Goal: Task Accomplishment & Management: Use online tool/utility

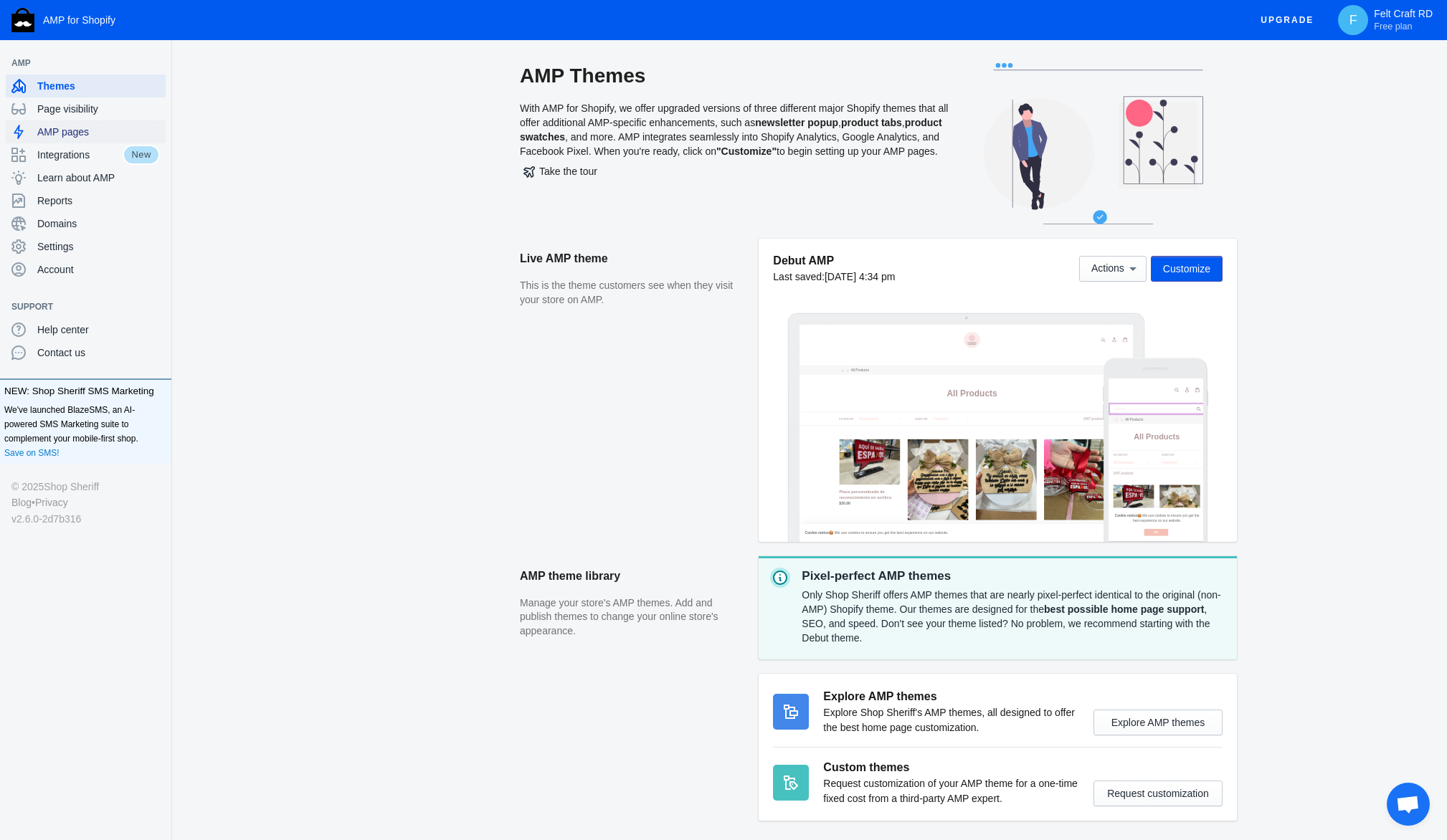
click at [160, 139] on span "AMP pages" at bounding box center [98, 132] width 122 height 14
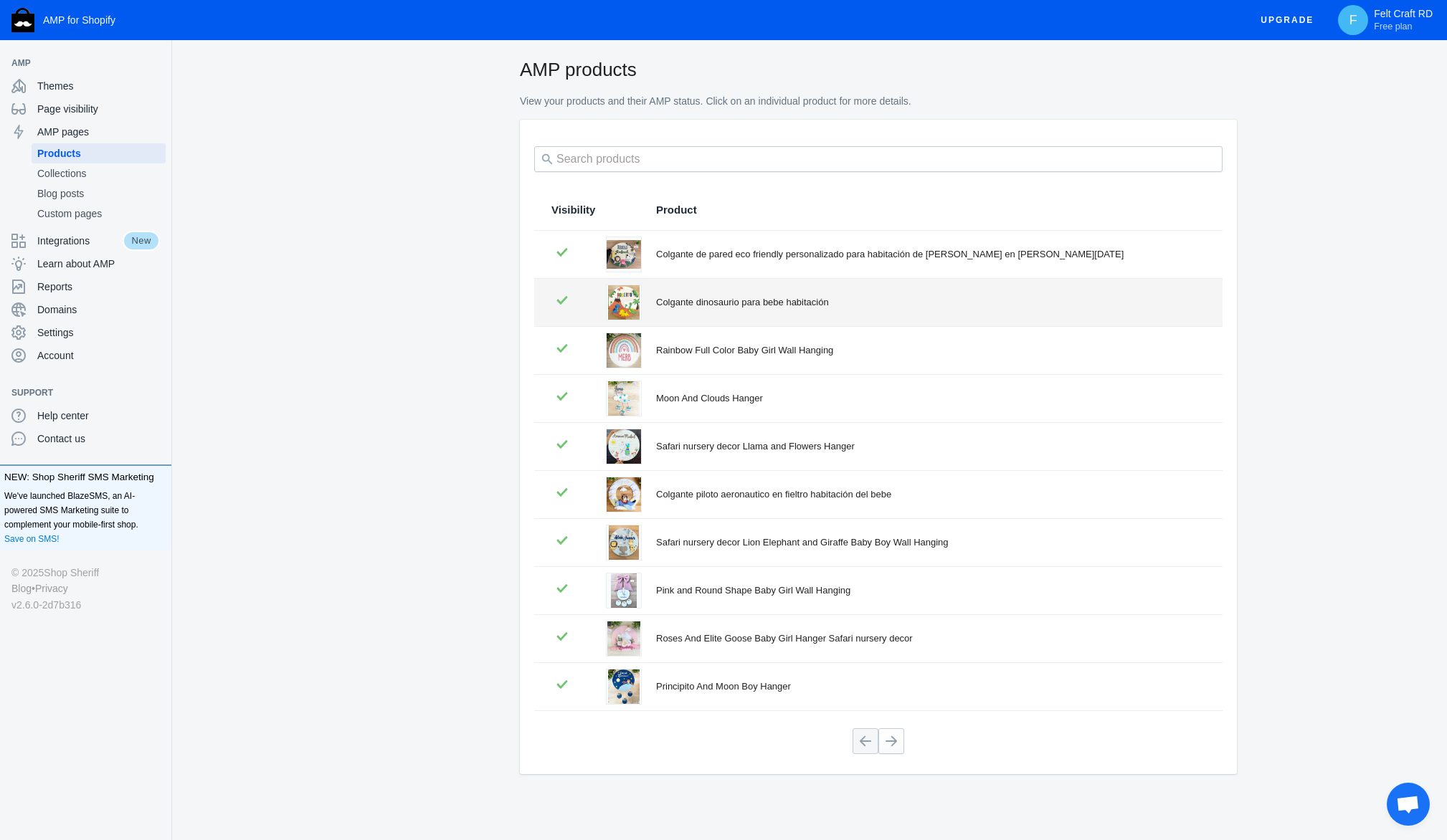
scroll to position [187, 0]
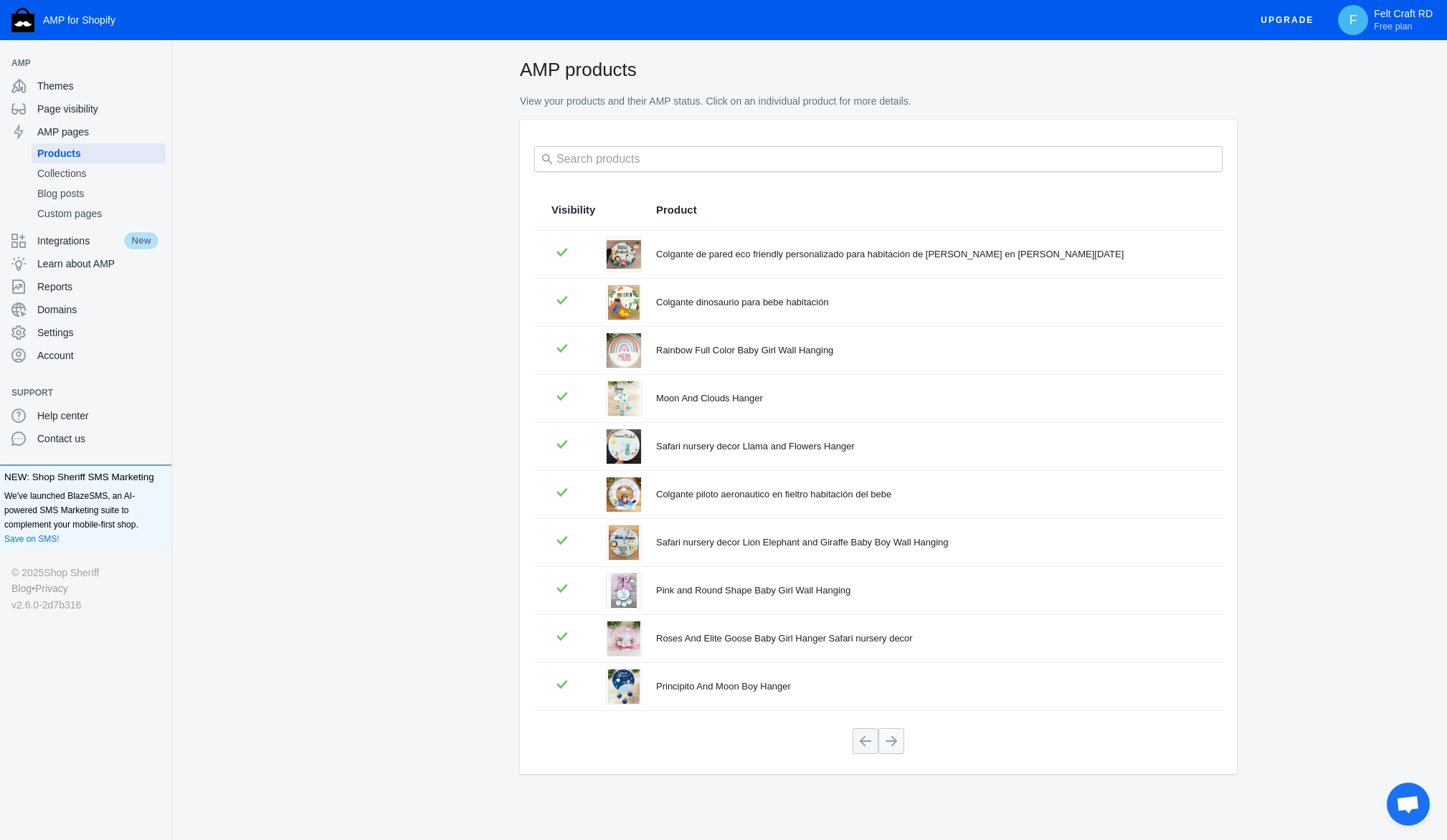
click at [899, 729] on button at bounding box center [892, 742] width 26 height 26
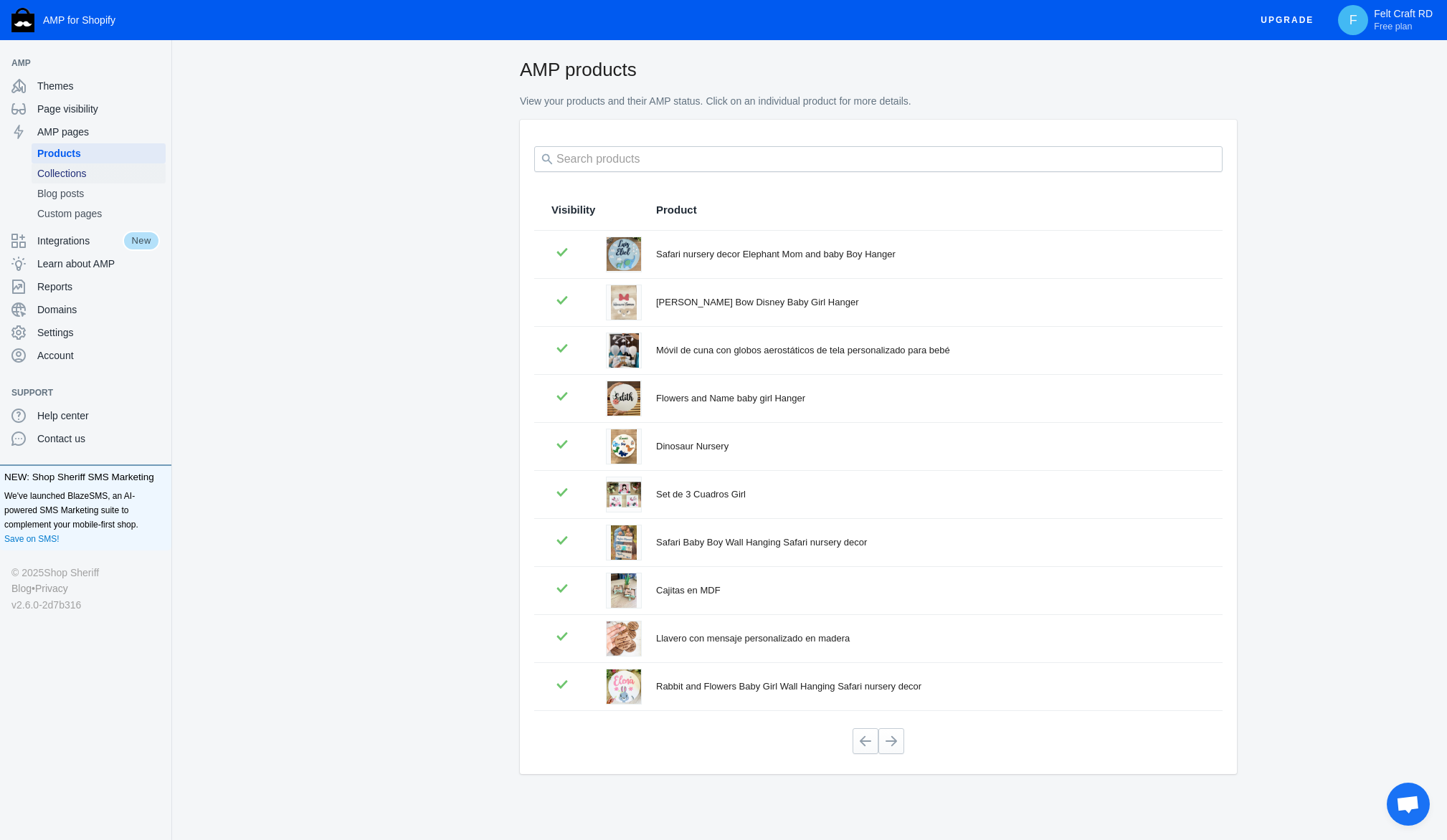
scroll to position [185, 0]
click at [160, 181] on span "Collections" at bounding box center [98, 174] width 122 height 14
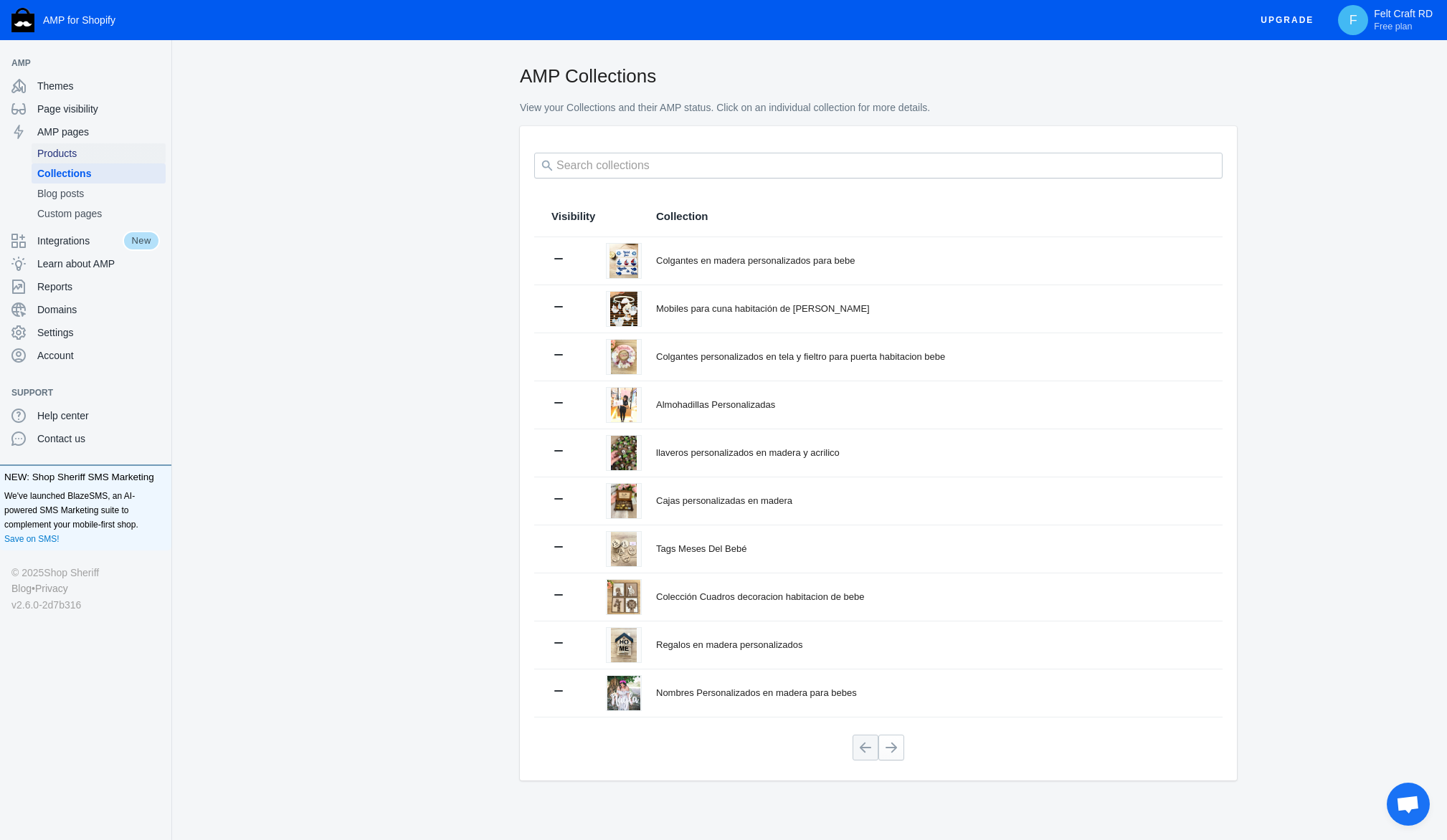
click at [160, 161] on span "Products" at bounding box center [98, 153] width 122 height 14
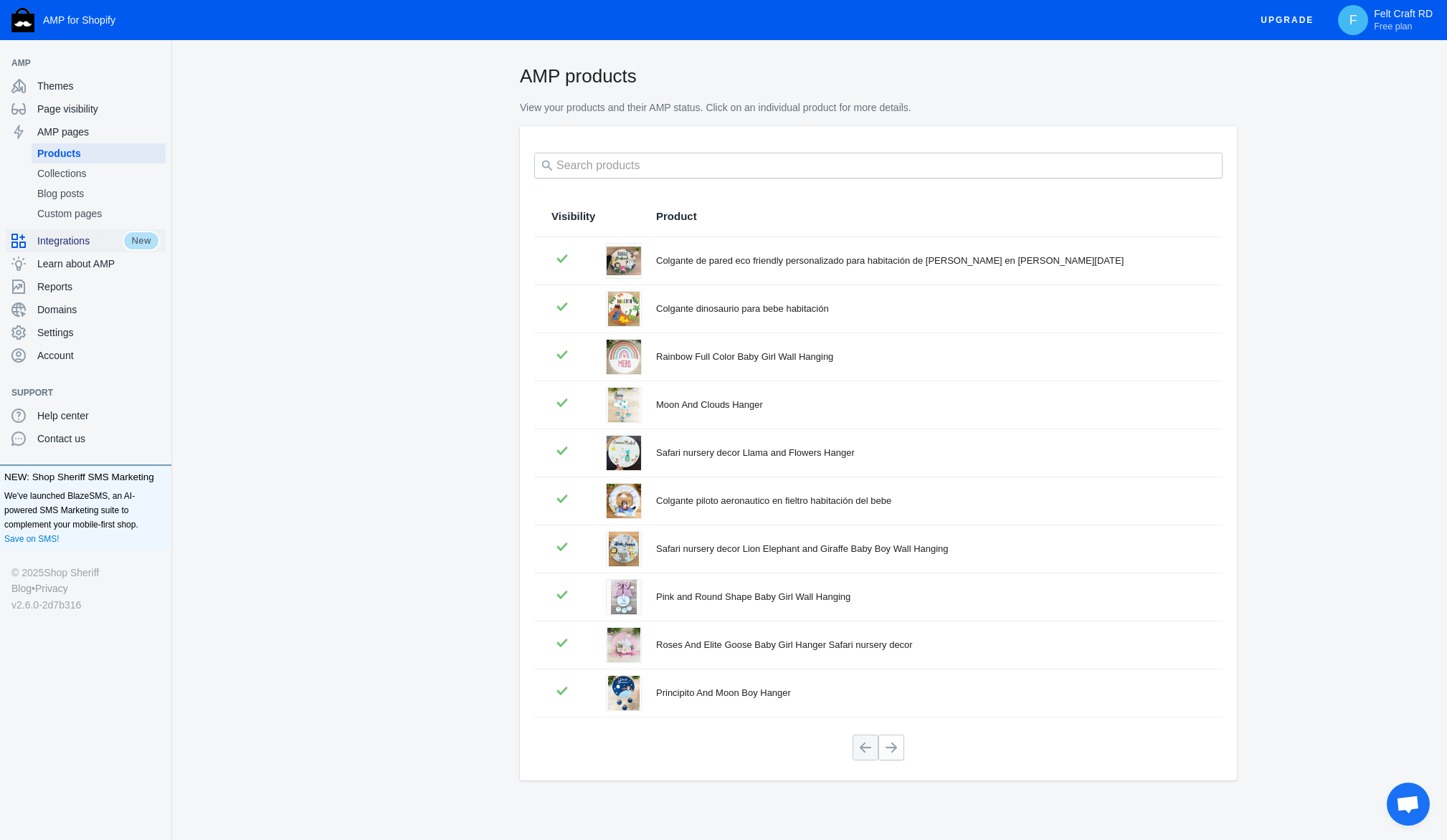
click at [122, 248] on span "Integrations" at bounding box center [80, 241] width 85 height 14
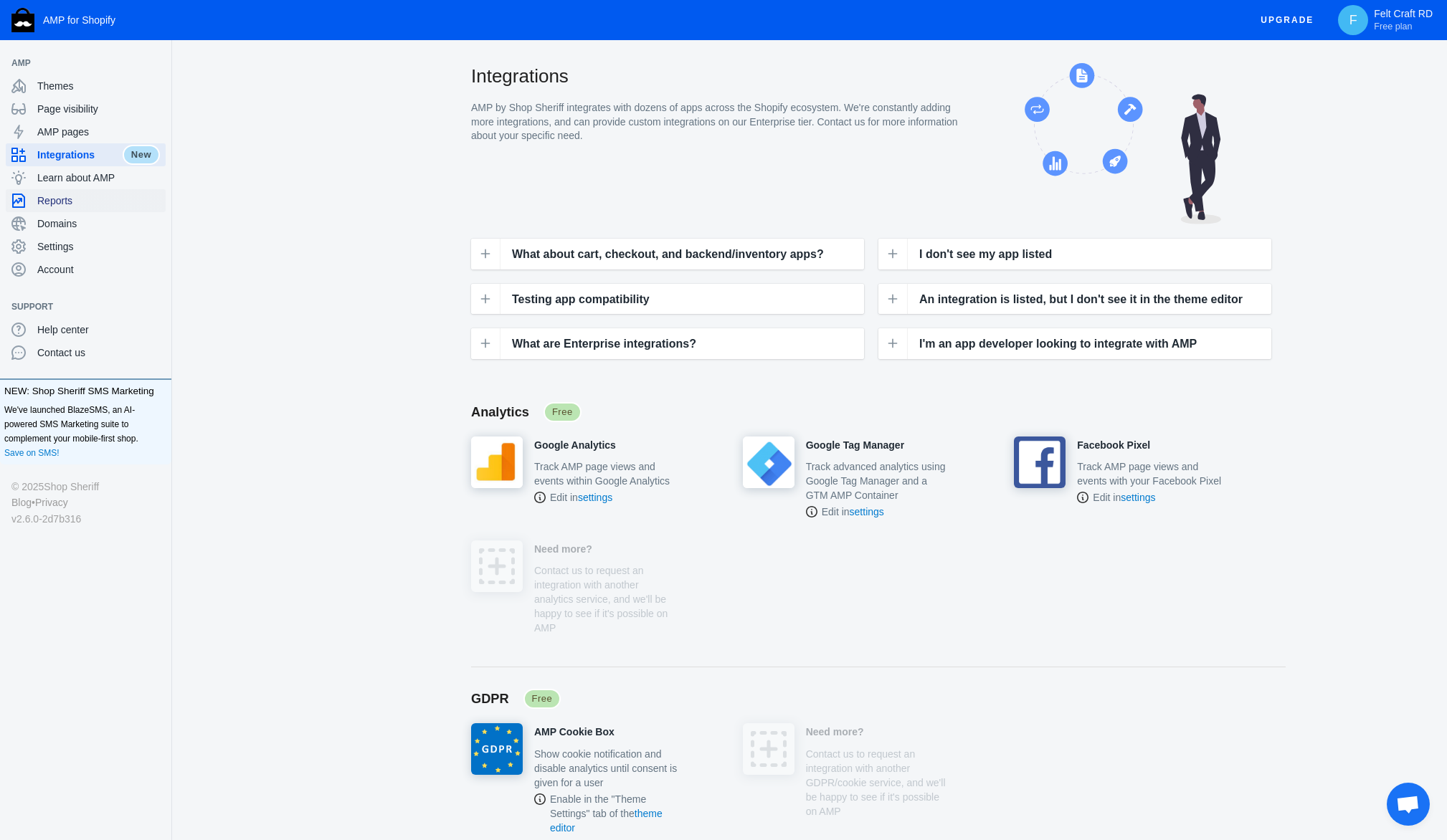
click at [139, 212] on div "Reports" at bounding box center [85, 201] width 148 height 23
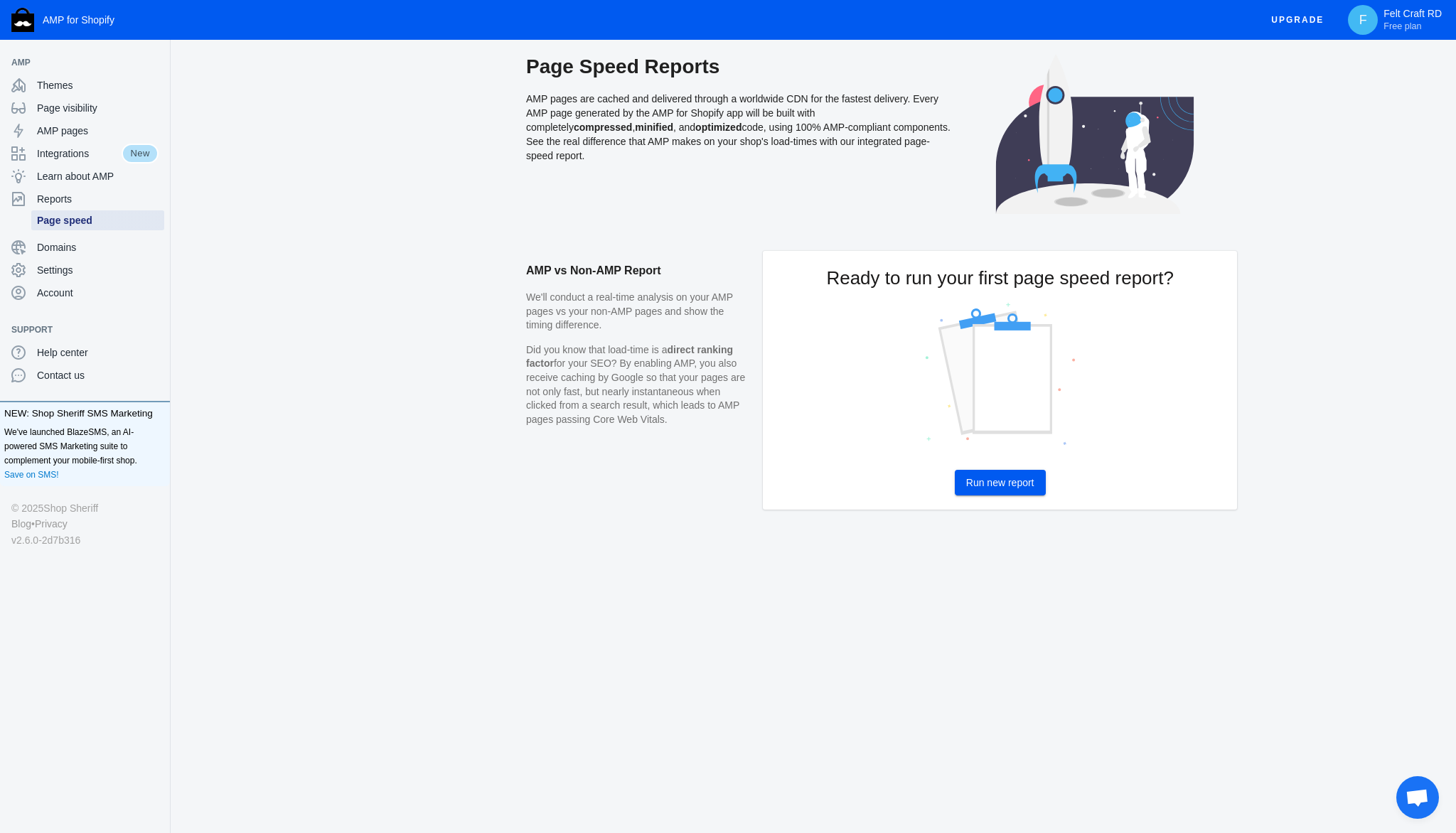
click at [126, 230] on link "Page speed" at bounding box center [98, 220] width 133 height 20
click at [1035, 489] on span "Run new report" at bounding box center [1000, 483] width 68 height 11
click at [136, 277] on span "Settings" at bounding box center [98, 270] width 121 height 14
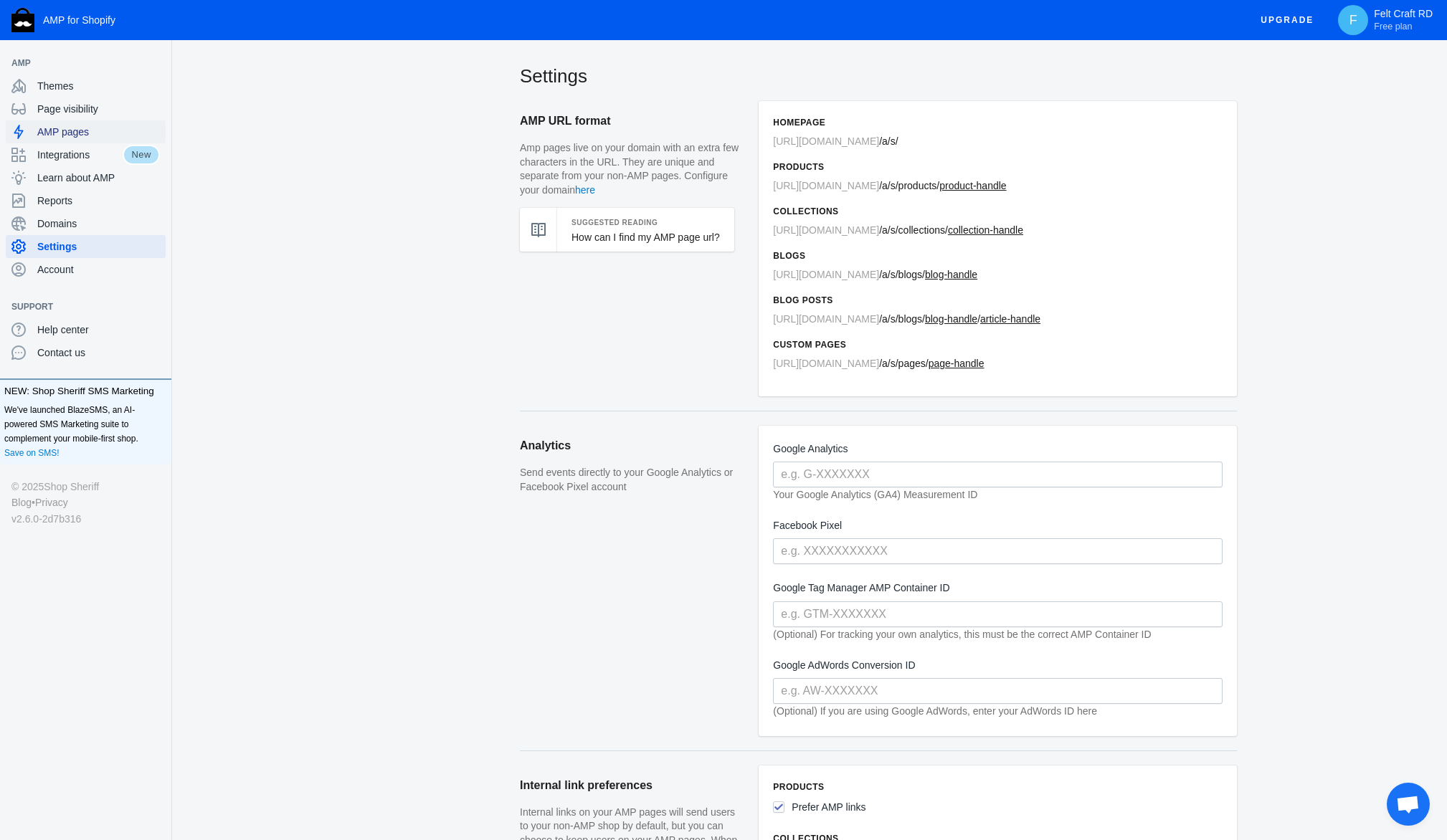
click at [130, 139] on span "AMP pages" at bounding box center [98, 132] width 122 height 14
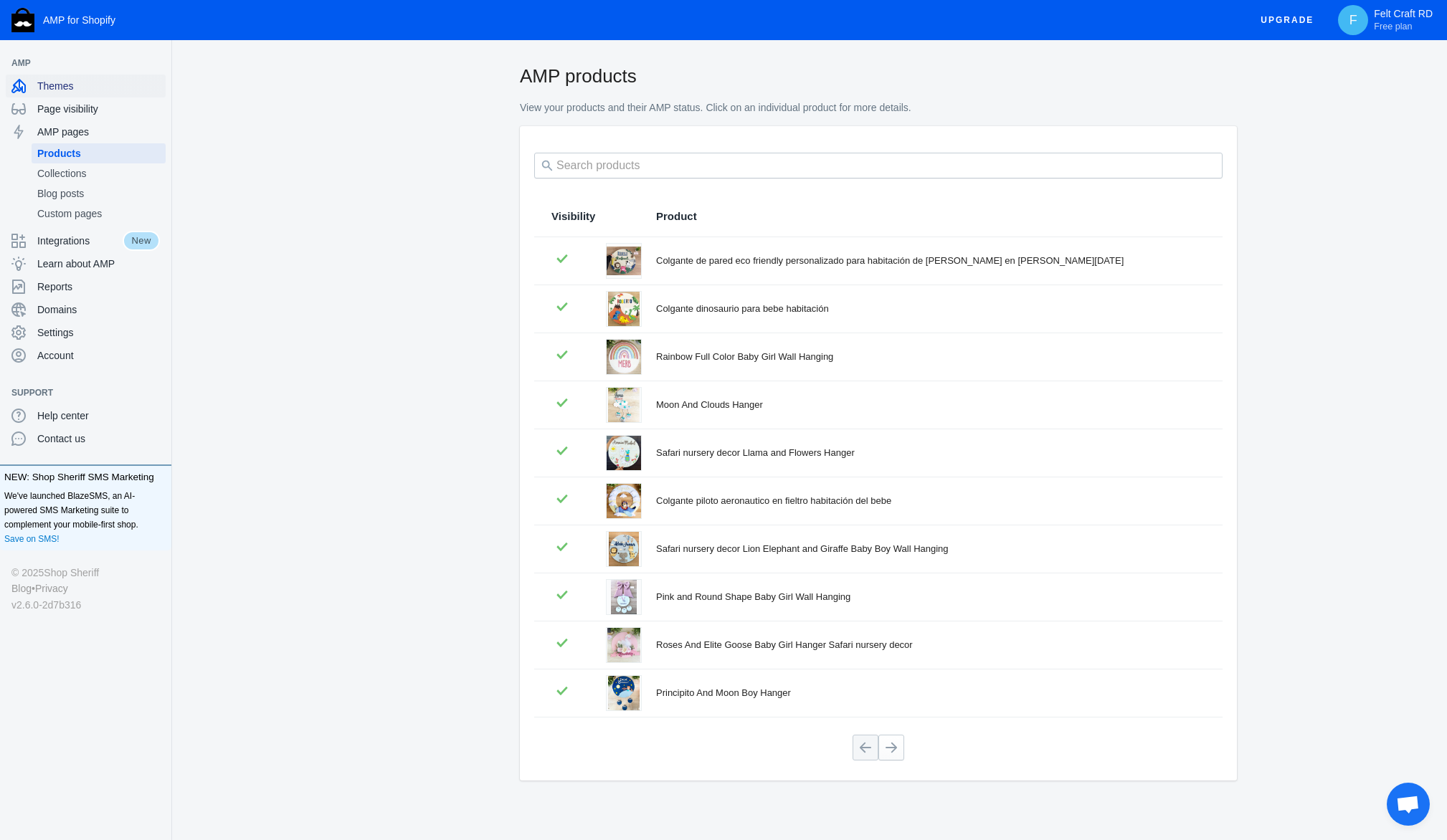
click at [123, 93] on span "Themes" at bounding box center [98, 86] width 122 height 14
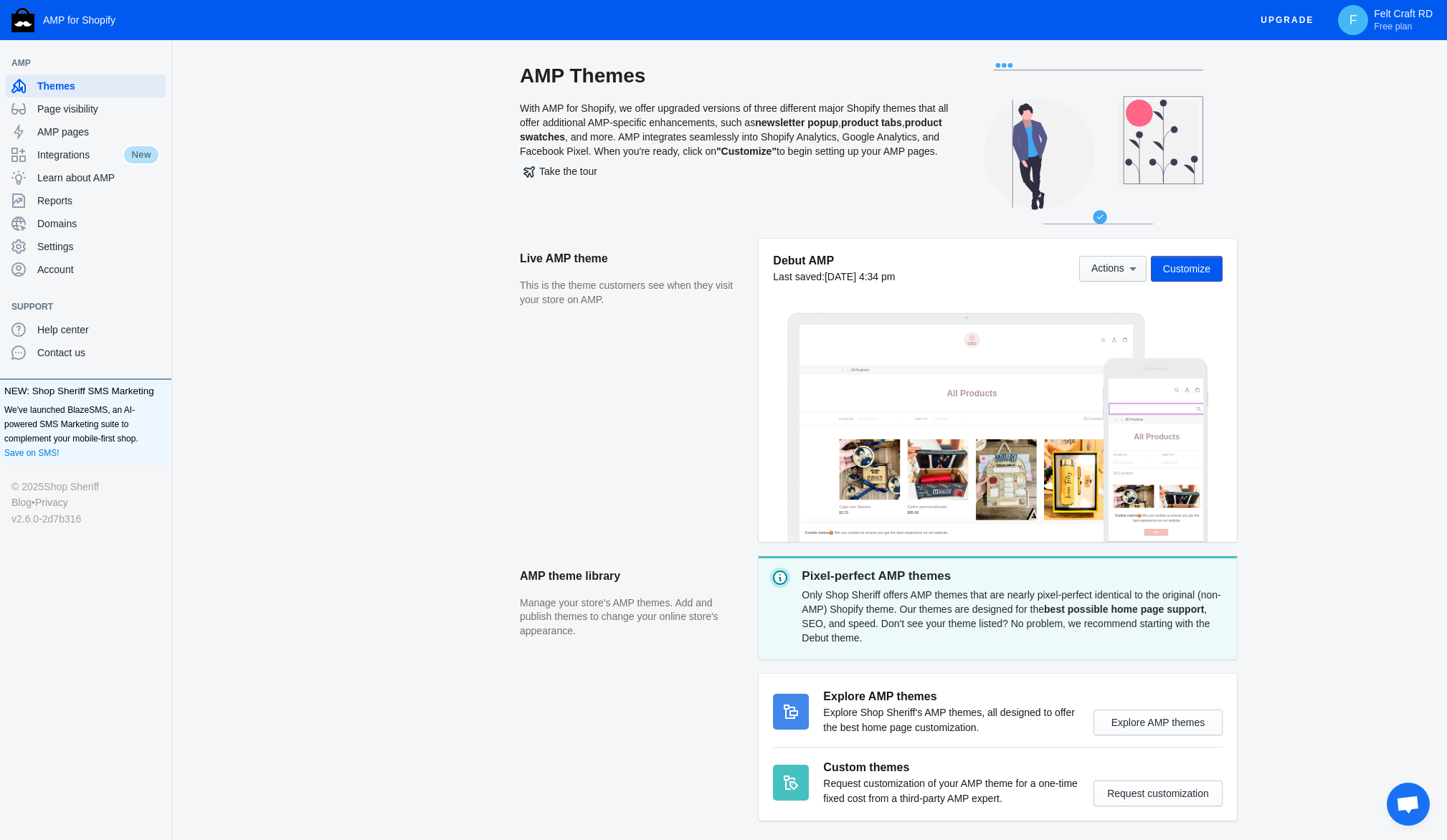
click at [1126, 276] on icon at bounding box center [1133, 269] width 14 height 14
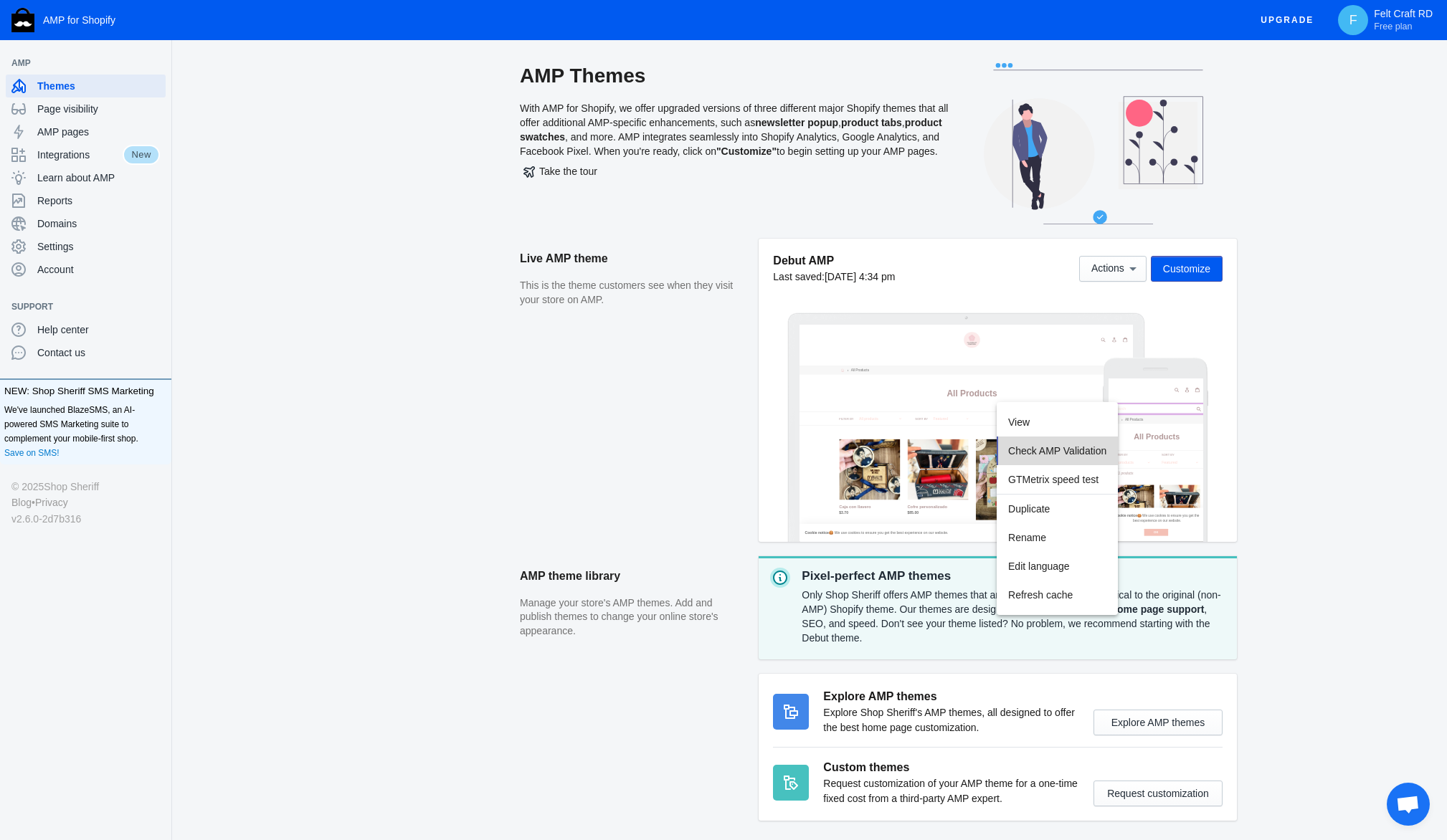
click at [1107, 457] on span "Check AMP Validation" at bounding box center [1058, 451] width 98 height 12
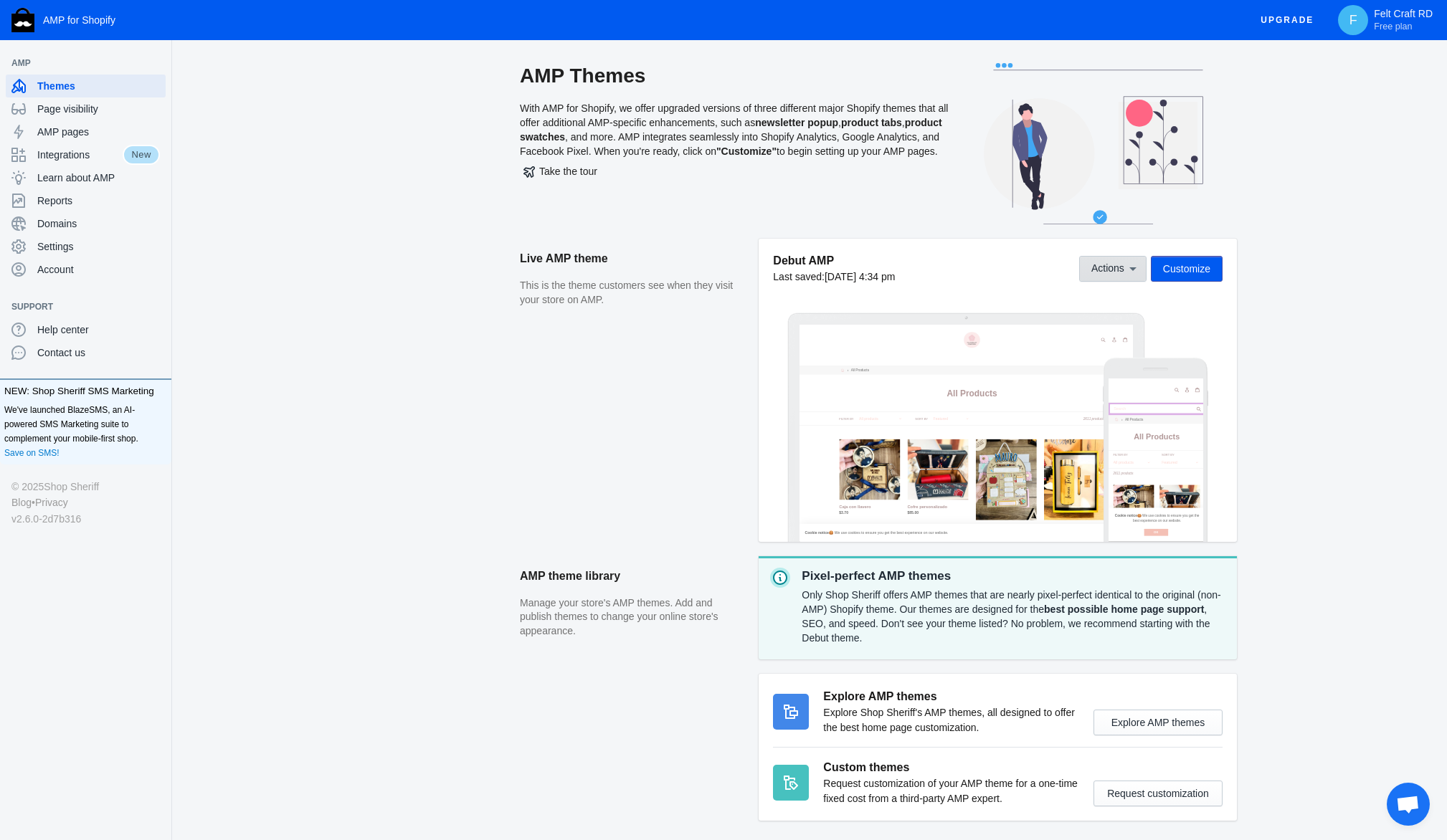
click at [1079, 281] on button "Actions" at bounding box center [1113, 269] width 67 height 26
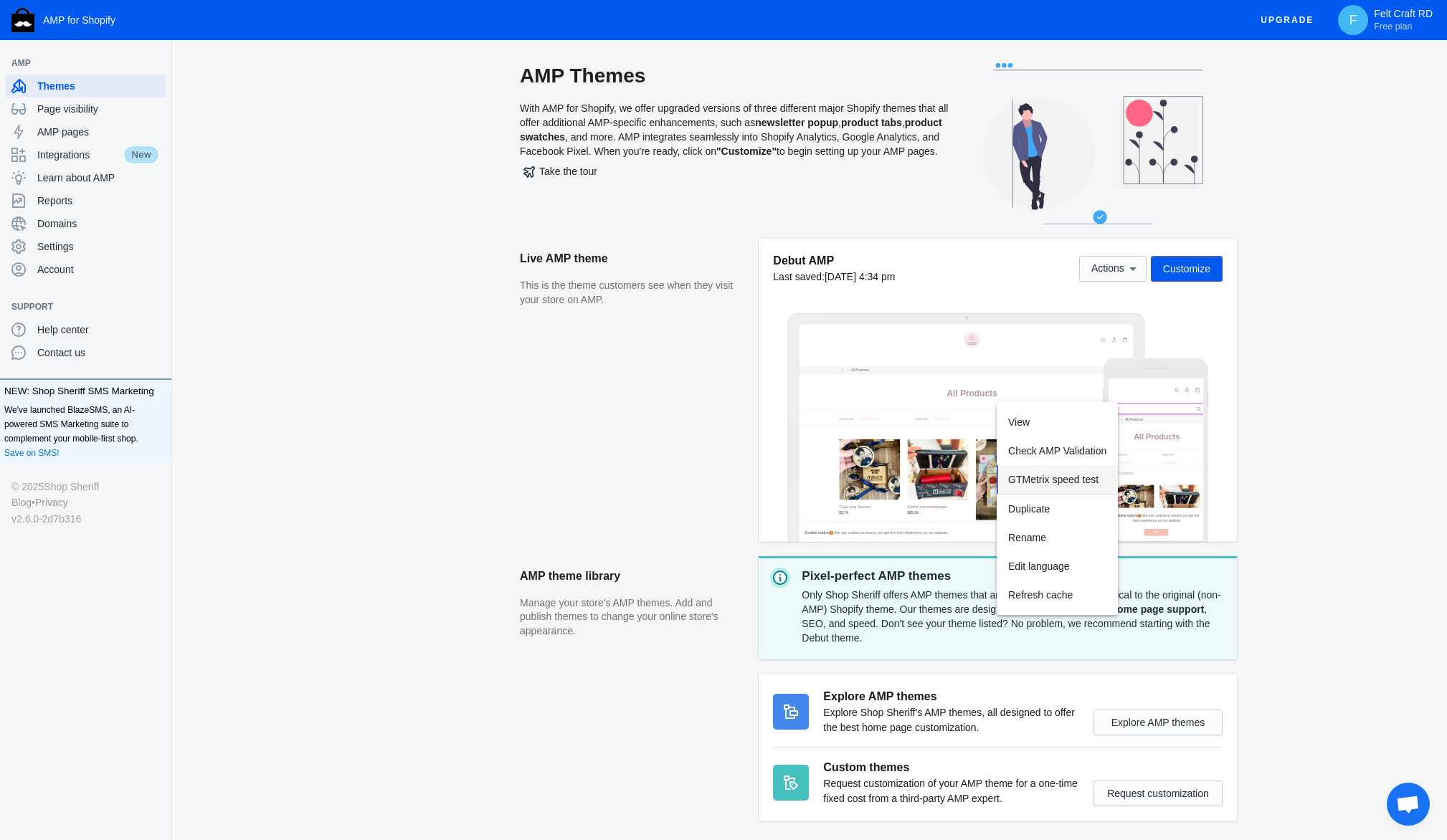
click at [1118, 495] on button "GTMetrix speed test" at bounding box center [1057, 480] width 121 height 30
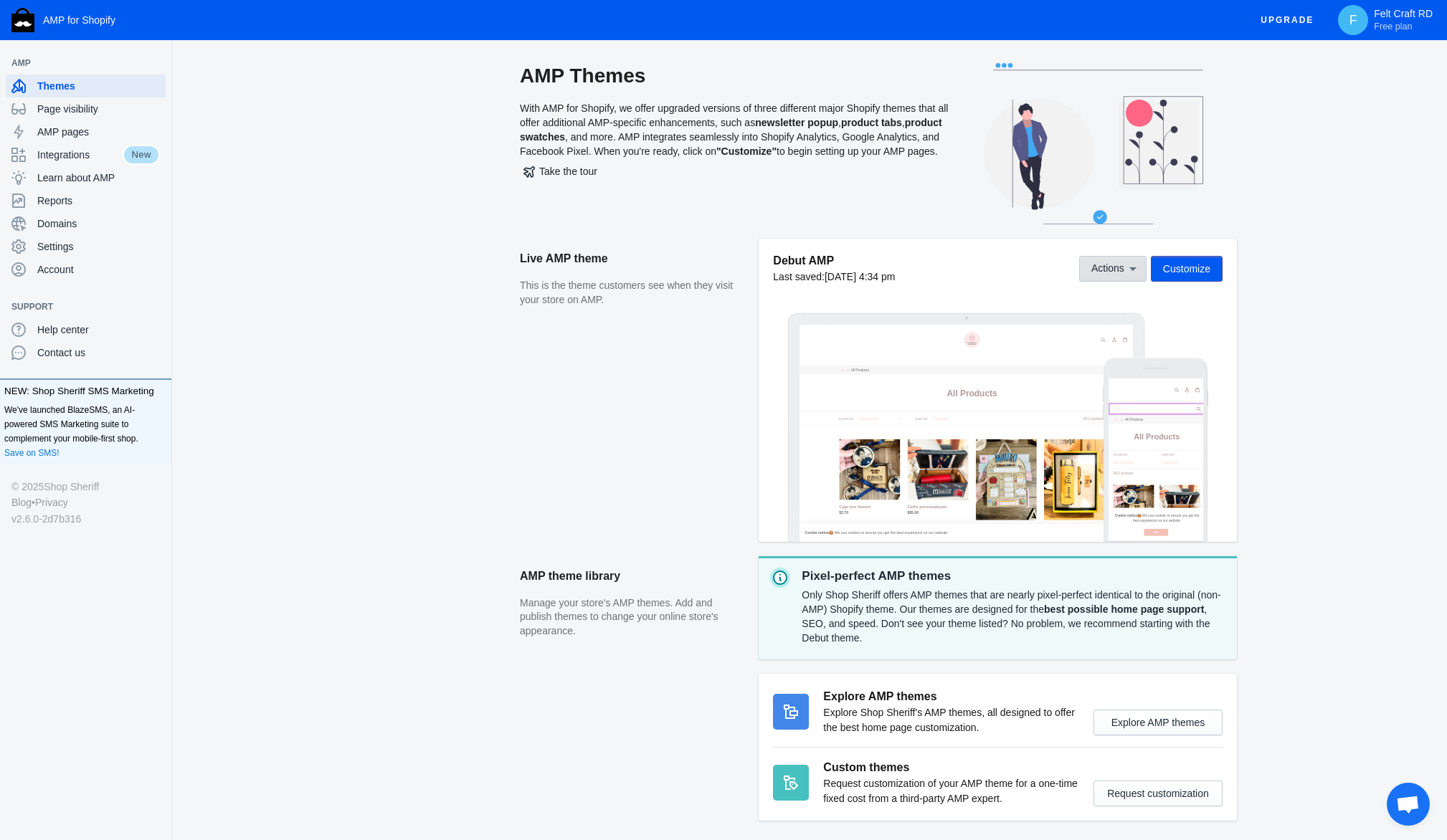
click at [1126, 276] on icon at bounding box center [1133, 269] width 14 height 14
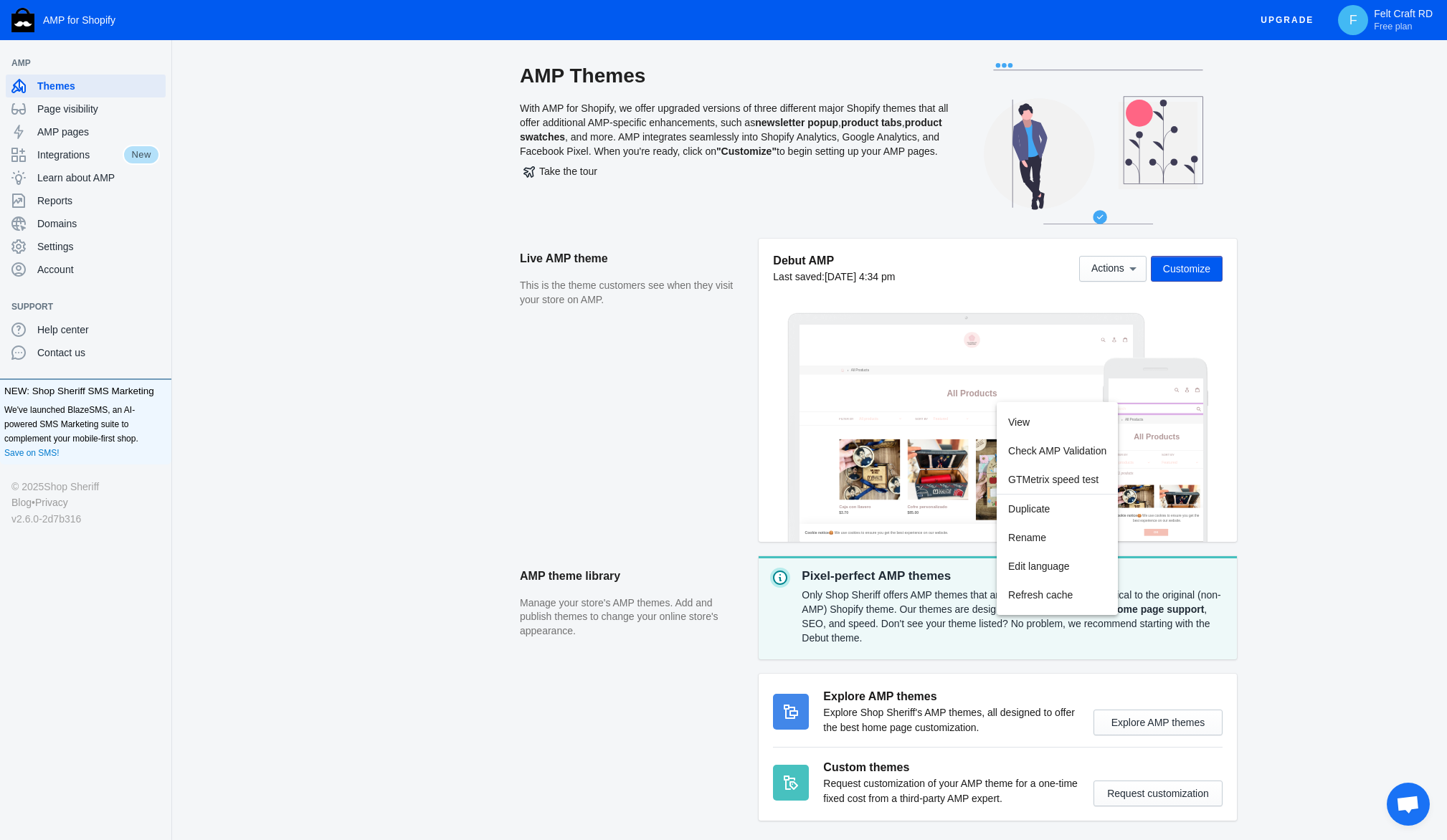
click at [1353, 386] on div at bounding box center [723, 420] width 1447 height 840
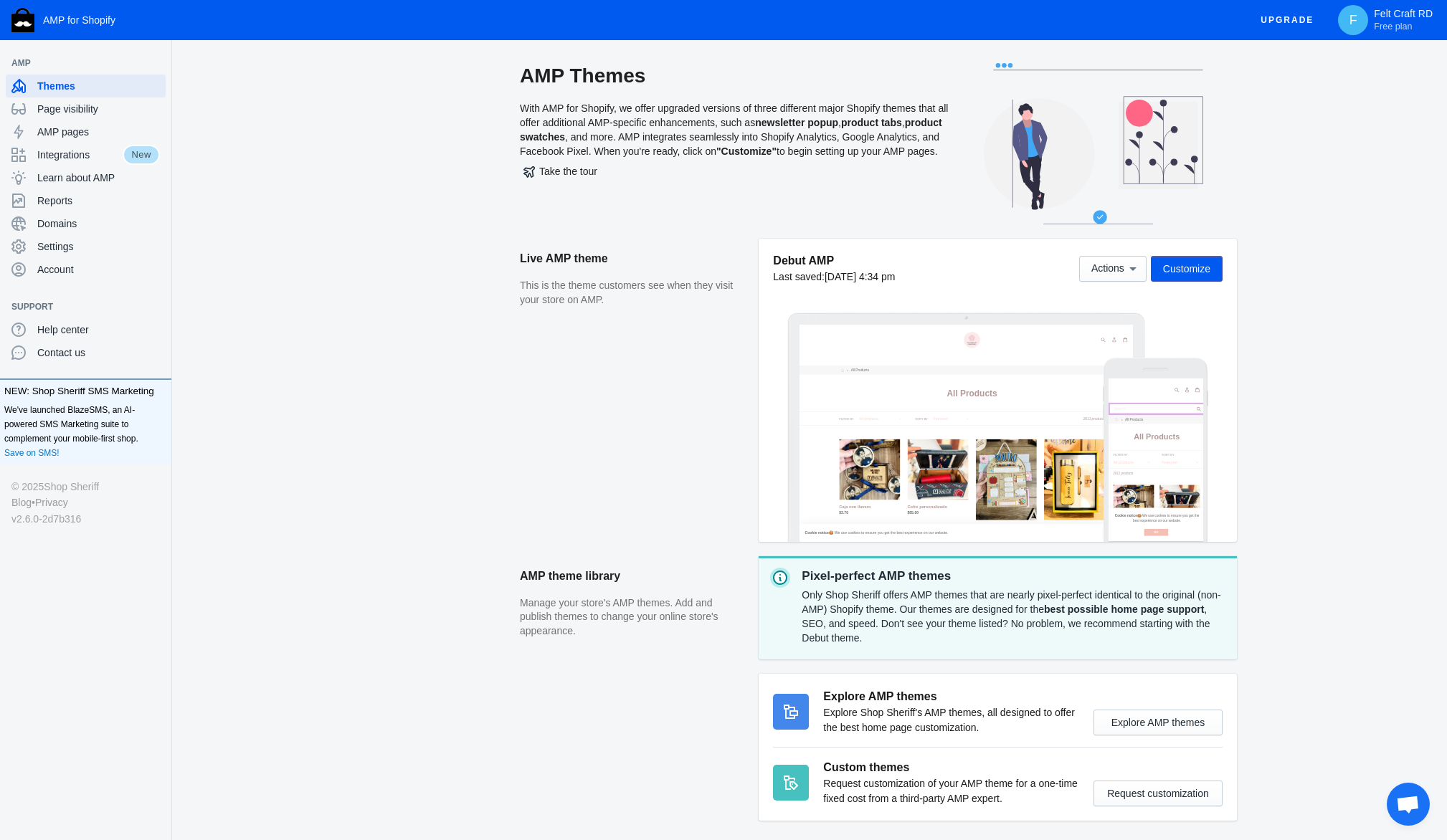
click at [1261, 33] on span "Upgrade" at bounding box center [1287, 20] width 53 height 26
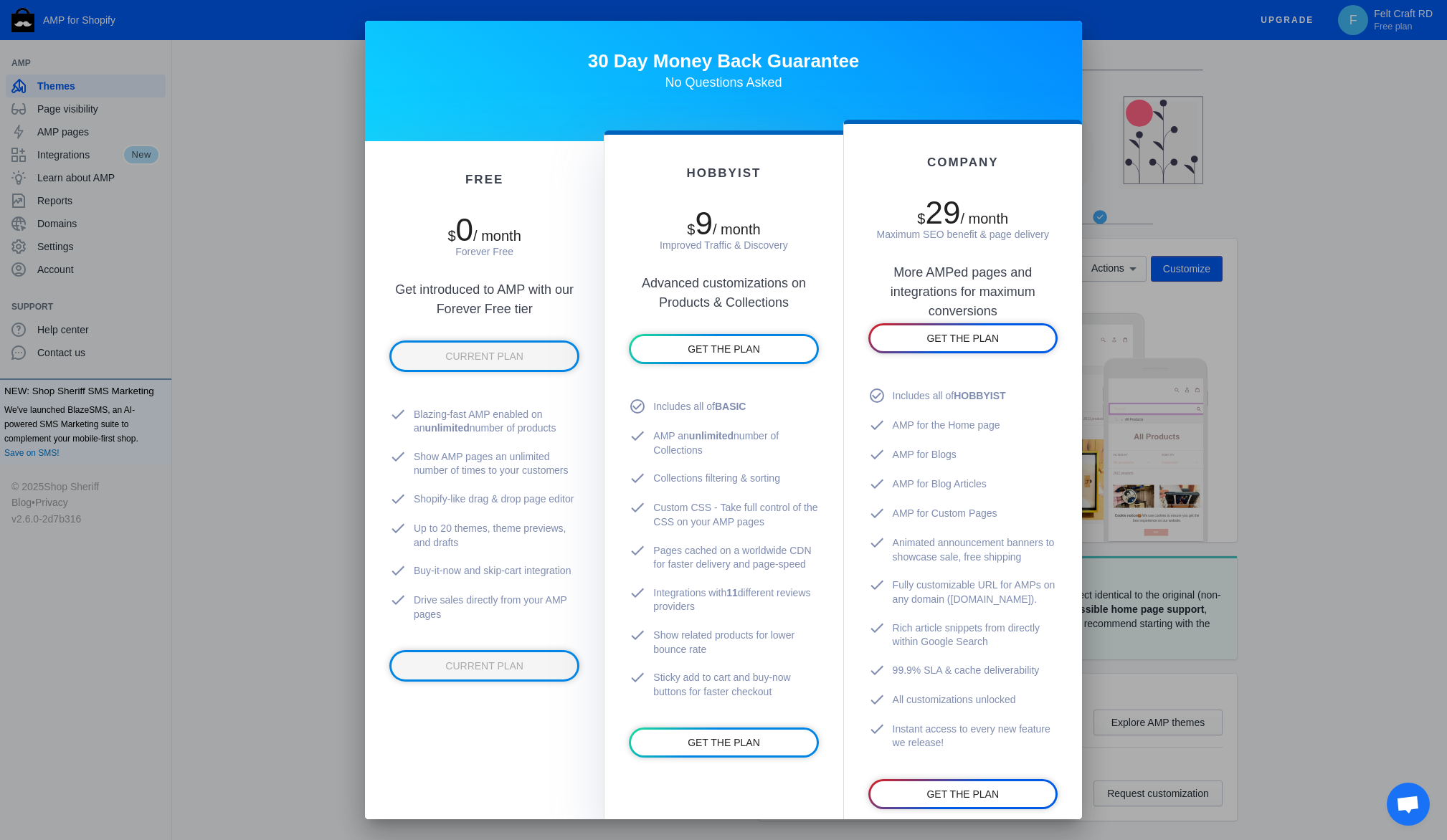
click at [1309, 397] on div at bounding box center [723, 420] width 1447 height 840
